Goal: Transaction & Acquisition: Purchase product/service

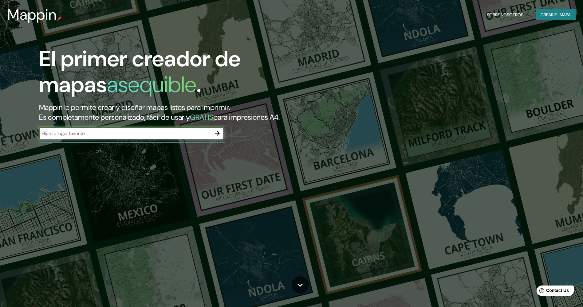
click at [218, 134] on icon "button" at bounding box center [217, 133] width 7 height 7
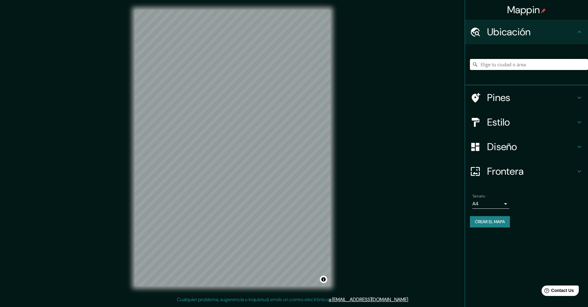
click at [493, 67] on input "Elige tu ciudad o área" at bounding box center [529, 64] width 118 height 11
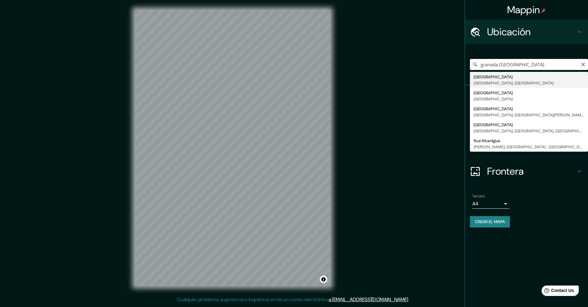
type input "[GEOGRAPHIC_DATA], [GEOGRAPHIC_DATA], [GEOGRAPHIC_DATA]"
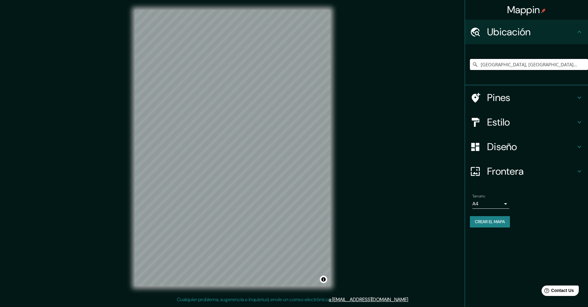
click at [499, 97] on h4 "Pines" at bounding box center [531, 98] width 89 height 12
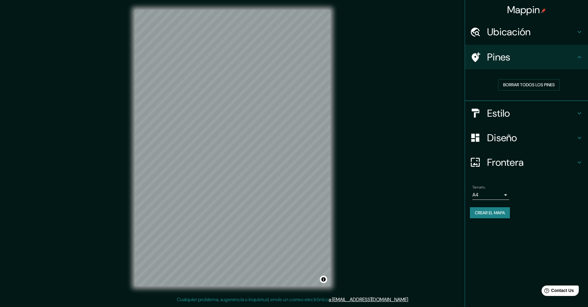
click at [513, 113] on h4 "Estilo" at bounding box center [531, 113] width 89 height 12
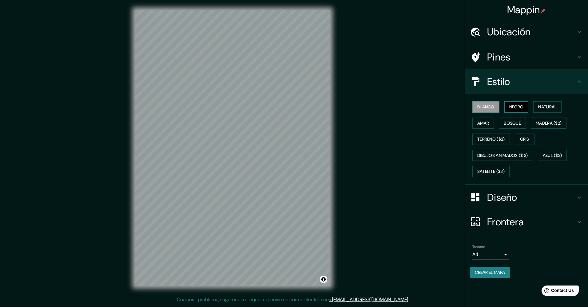
click at [514, 109] on font "Negro" at bounding box center [516, 107] width 14 height 8
click at [544, 107] on font "Natural" at bounding box center [547, 107] width 18 height 8
click at [481, 126] on font "Amar" at bounding box center [483, 124] width 12 height 8
click at [508, 125] on font "Bosque" at bounding box center [512, 124] width 17 height 8
click at [539, 123] on font "Madera ($2)" at bounding box center [549, 124] width 26 height 8
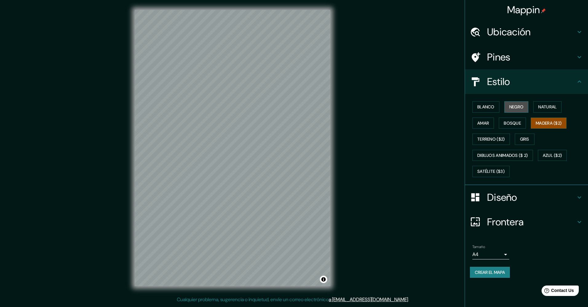
click at [520, 110] on font "Negro" at bounding box center [516, 107] width 14 height 8
click at [489, 110] on font "Blanco" at bounding box center [485, 107] width 17 height 8
click at [519, 110] on font "Negro" at bounding box center [516, 107] width 14 height 8
click at [490, 107] on font "Blanco" at bounding box center [485, 107] width 17 height 8
click at [556, 120] on font "Madera ($2)" at bounding box center [549, 124] width 26 height 8
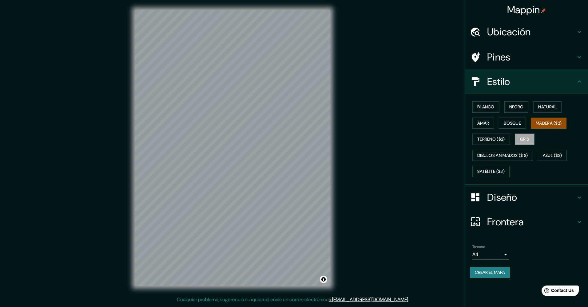
click at [526, 141] on font "Gris" at bounding box center [524, 140] width 9 height 8
click at [500, 171] on font "Satélite ($3)" at bounding box center [490, 172] width 27 height 8
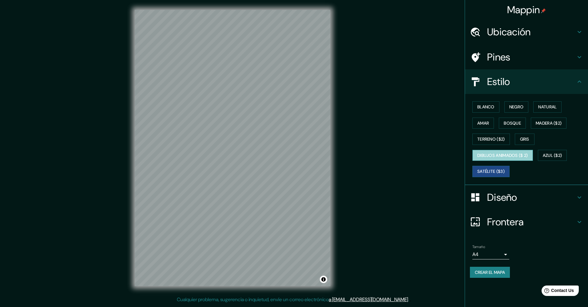
click at [509, 159] on font "Dibujos animados ($ 2)" at bounding box center [502, 156] width 51 height 8
click at [493, 139] on font "Terreno ($2)" at bounding box center [491, 140] width 28 height 8
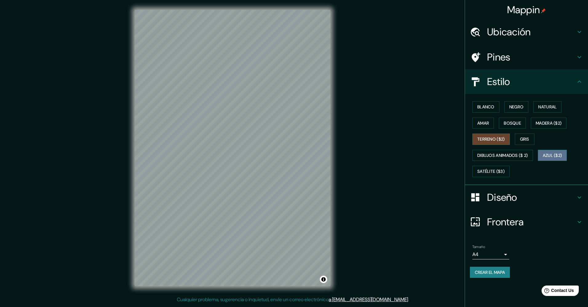
click at [561, 155] on font "Azul ($2)" at bounding box center [552, 156] width 19 height 8
click at [547, 126] on font "Madera ($2)" at bounding box center [549, 124] width 26 height 8
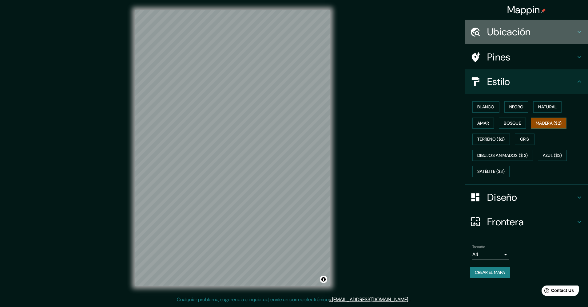
click at [562, 39] on div "Ubicación" at bounding box center [526, 32] width 123 height 25
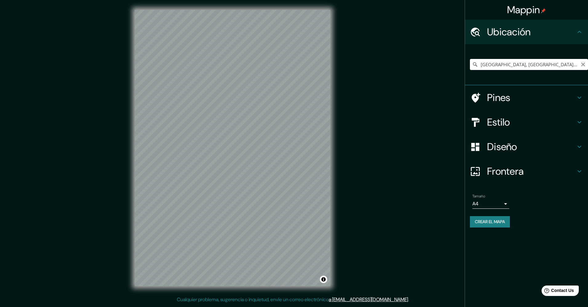
click at [582, 65] on icon "Claro" at bounding box center [582, 64] width 5 height 5
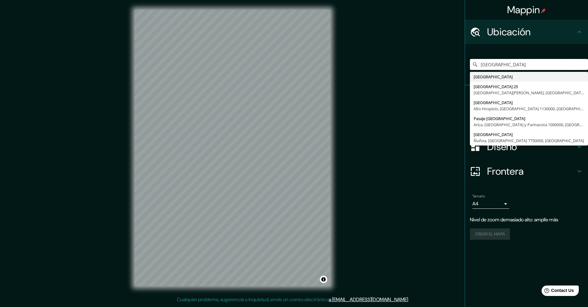
type input "[GEOGRAPHIC_DATA]"
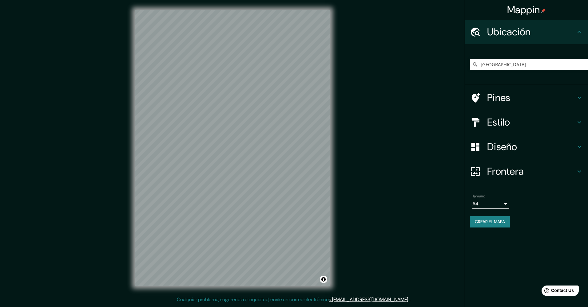
click at [504, 171] on h4 "Frontera" at bounding box center [531, 171] width 89 height 12
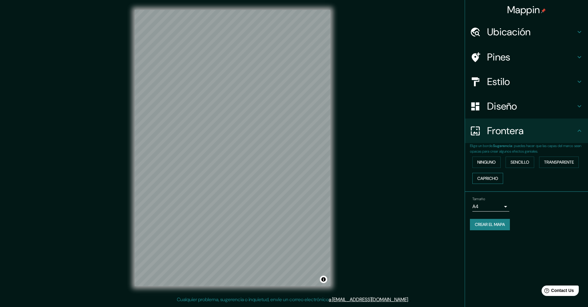
click at [495, 176] on font "Capricho" at bounding box center [487, 179] width 21 height 8
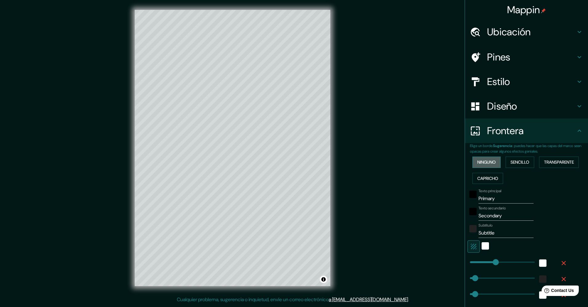
click at [489, 161] on font "Ninguno" at bounding box center [486, 163] width 18 height 8
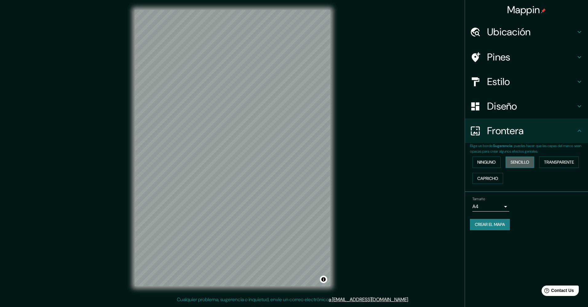
click at [527, 160] on font "Sencillo" at bounding box center [519, 163] width 19 height 8
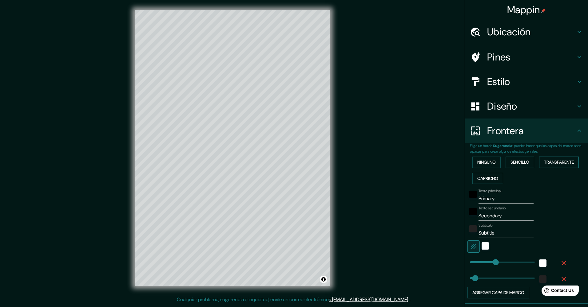
click at [549, 163] on font "Transparente" at bounding box center [559, 163] width 30 height 8
click at [485, 163] on font "Ninguno" at bounding box center [486, 163] width 18 height 8
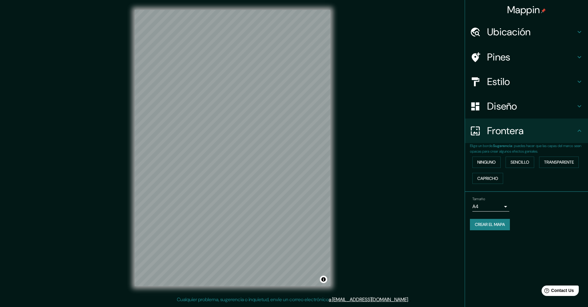
click at [500, 107] on h4 "Diseño" at bounding box center [531, 106] width 89 height 12
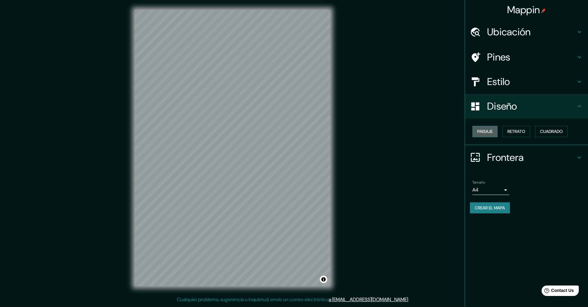
click at [492, 133] on font "Paisaje" at bounding box center [484, 132] width 15 height 8
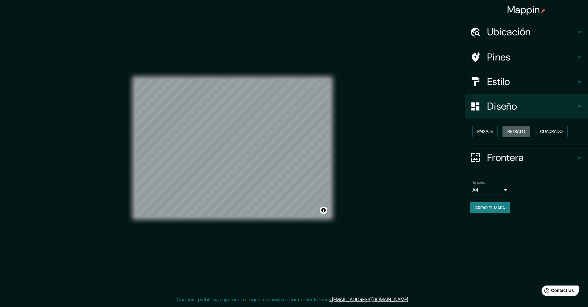
drag, startPoint x: 520, startPoint y: 136, endPoint x: 531, endPoint y: 136, distance: 11.1
click at [520, 136] on button "Retrato" at bounding box center [516, 131] width 28 height 11
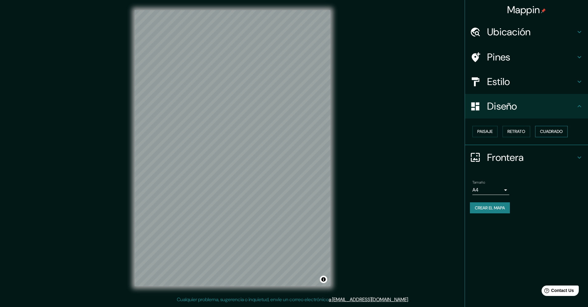
click at [551, 135] on font "Cuadrado" at bounding box center [551, 132] width 23 height 8
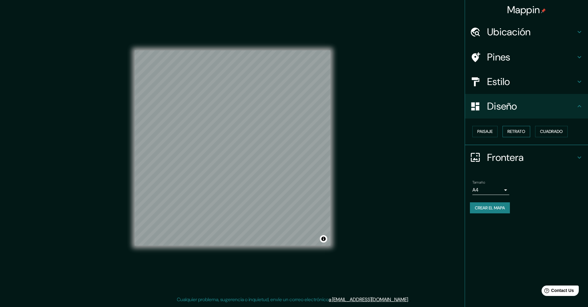
click at [515, 135] on font "Retrato" at bounding box center [516, 132] width 18 height 8
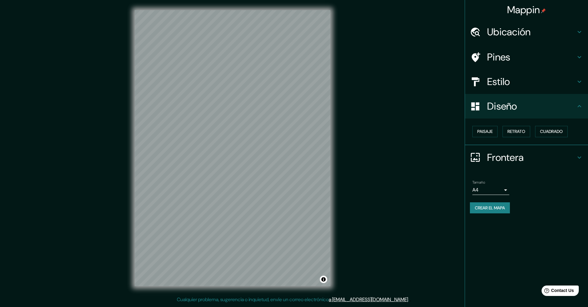
click at [511, 86] on h4 "Estilo" at bounding box center [531, 82] width 89 height 12
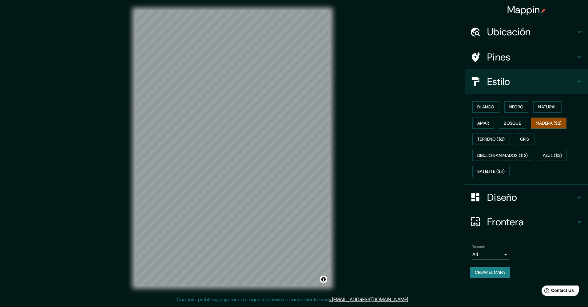
click at [507, 58] on h4 "Pines" at bounding box center [531, 57] width 89 height 12
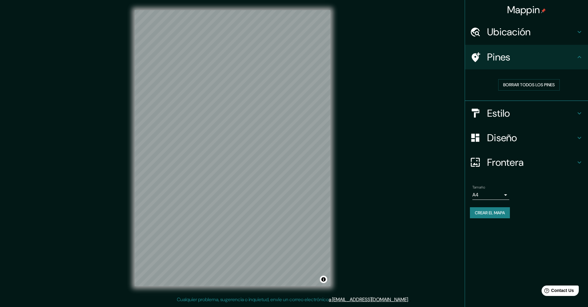
click at [535, 38] on div "Ubicación" at bounding box center [526, 32] width 123 height 25
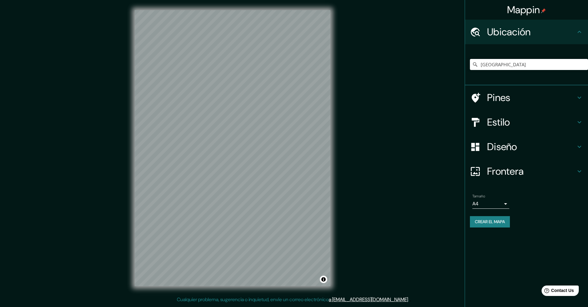
click at [501, 127] on h4 "Estilo" at bounding box center [531, 122] width 89 height 12
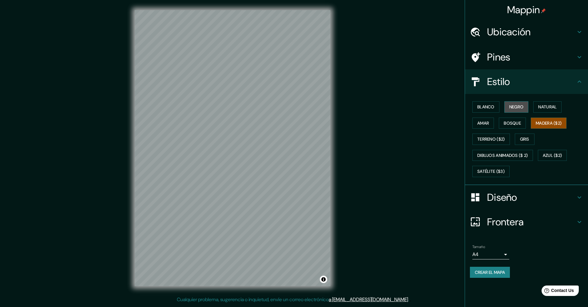
click at [512, 103] on button "Negro" at bounding box center [516, 106] width 24 height 11
click at [485, 110] on font "Blanco" at bounding box center [485, 107] width 17 height 8
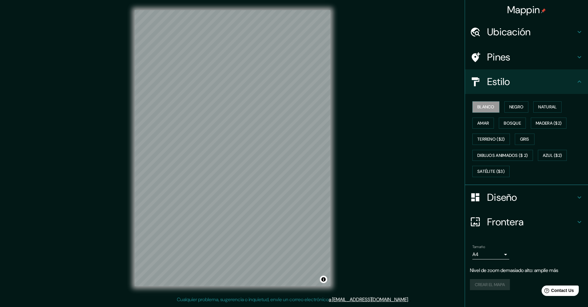
click at [492, 204] on h4 "Diseño" at bounding box center [531, 198] width 89 height 12
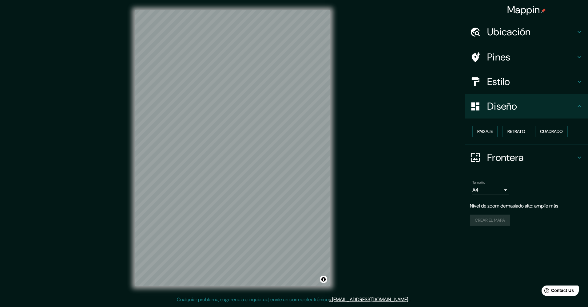
click at [494, 79] on h4 "Estilo" at bounding box center [531, 82] width 89 height 12
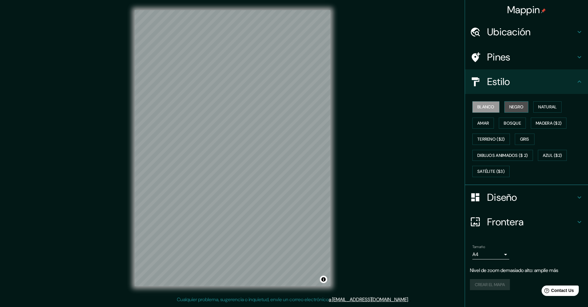
click at [510, 105] on font "Negro" at bounding box center [516, 107] width 14 height 8
